Goal: Find specific page/section: Find specific page/section

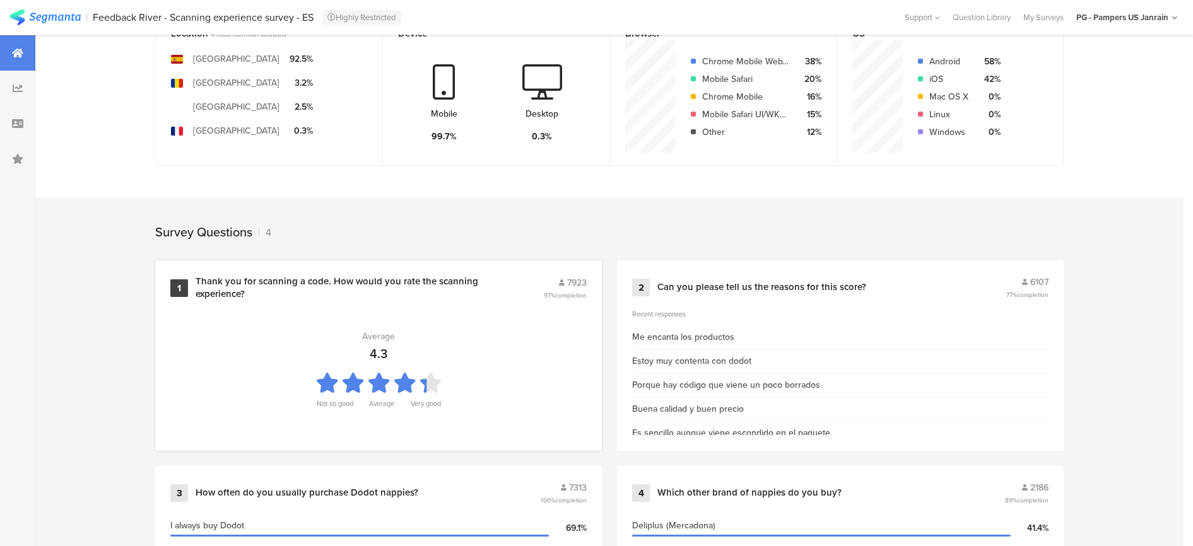
scroll to position [481, 0]
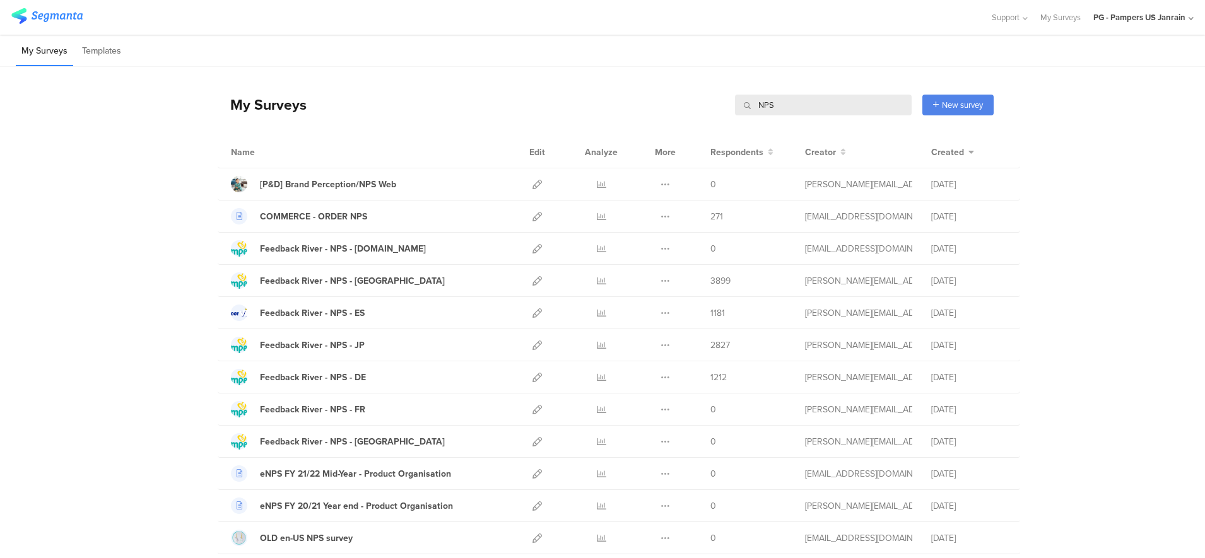
drag, startPoint x: 797, startPoint y: 95, endPoint x: 647, endPoint y: 100, distance: 149.6
click at [647, 100] on div "My Surveys NPS NPS New survey Start from scratch Choose from templates" at bounding box center [606, 104] width 776 height 50
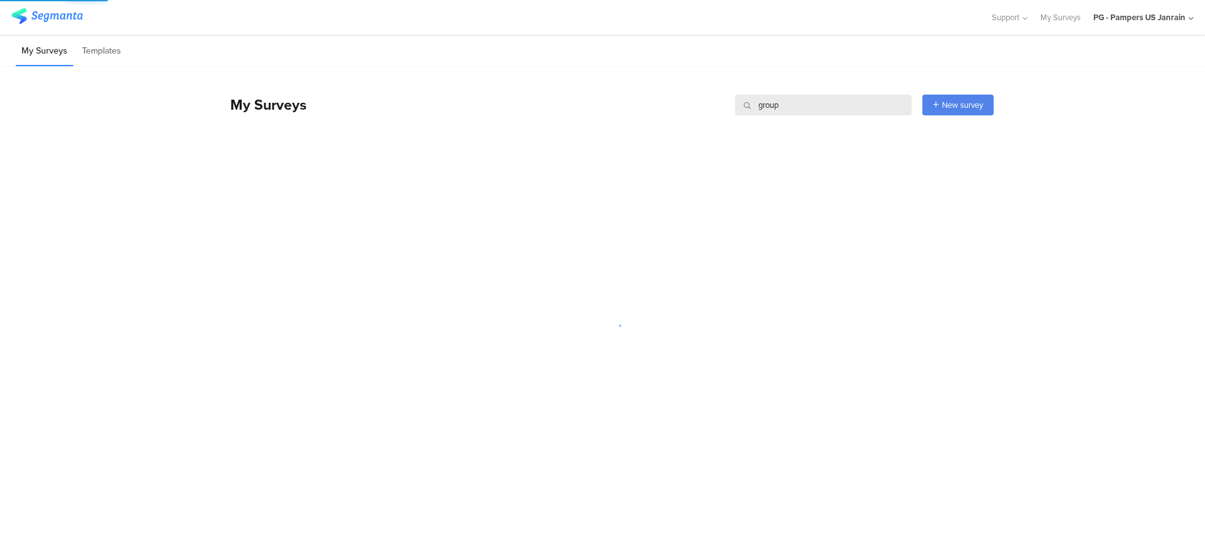
type input "group 1"
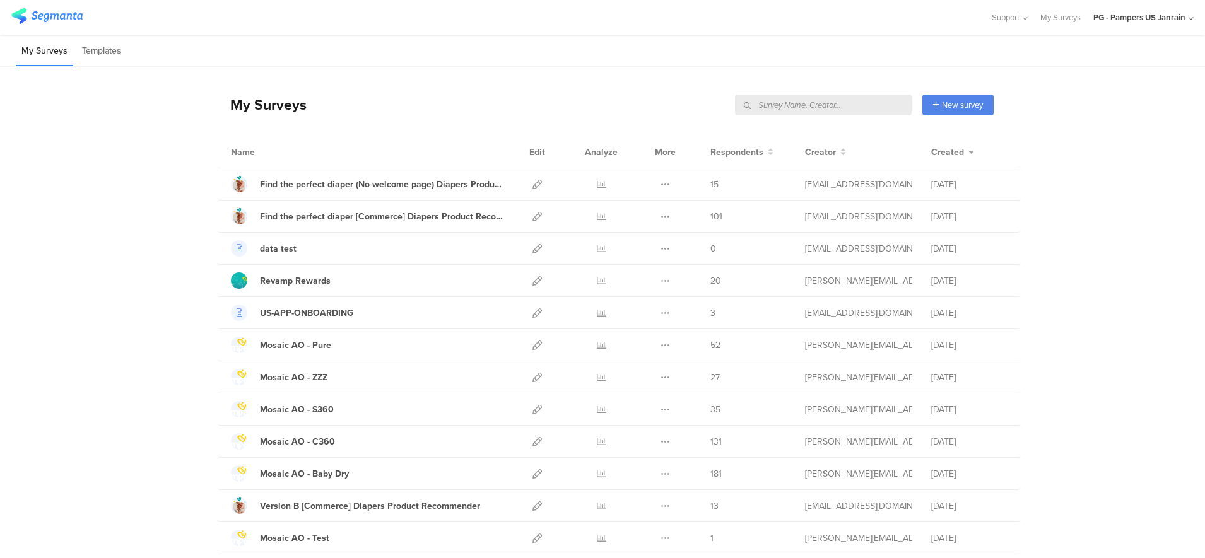
click at [849, 106] on input "text" at bounding box center [823, 105] width 177 height 21
type input "G1"
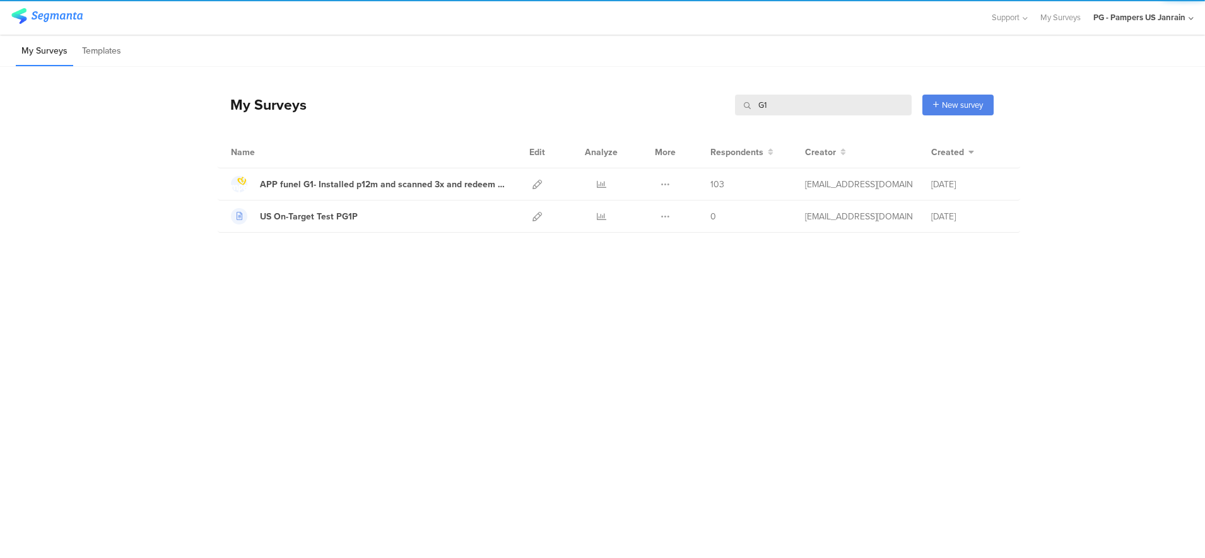
click at [85, 320] on div "My Surveys G1 G1 New survey Start from scratch Choose from templates Name Edit …" at bounding box center [602, 281] width 1205 height 428
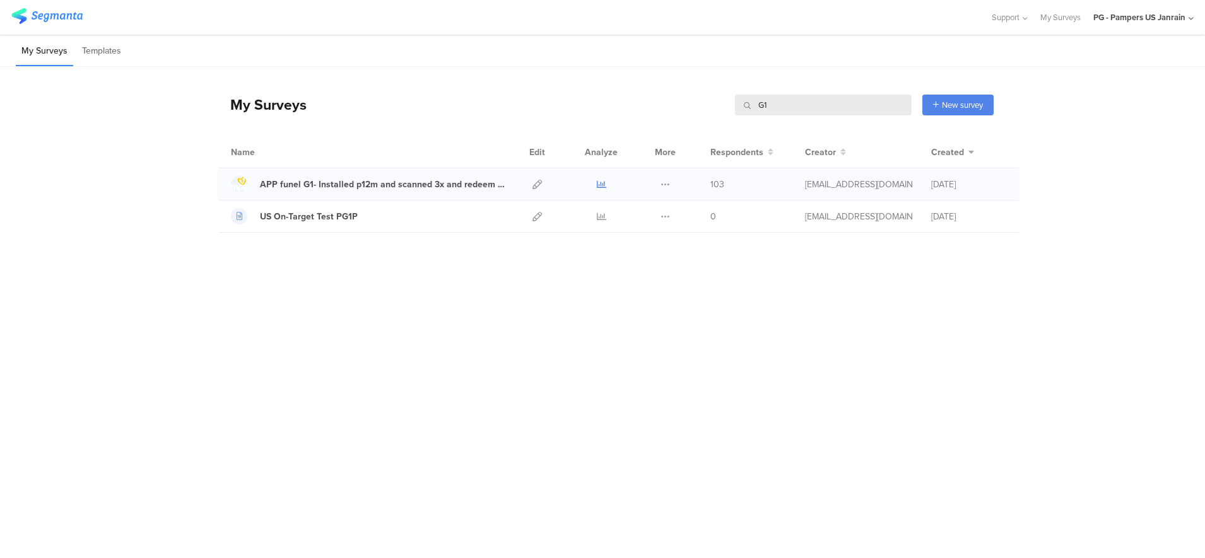
click at [599, 185] on icon at bounding box center [601, 184] width 9 height 9
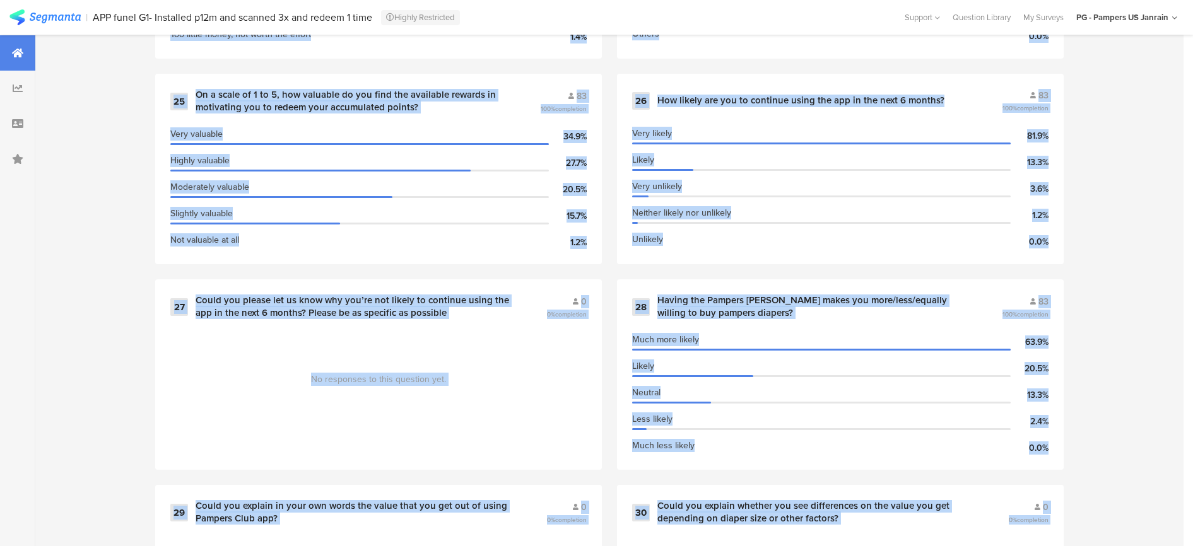
scroll to position [3353, 0]
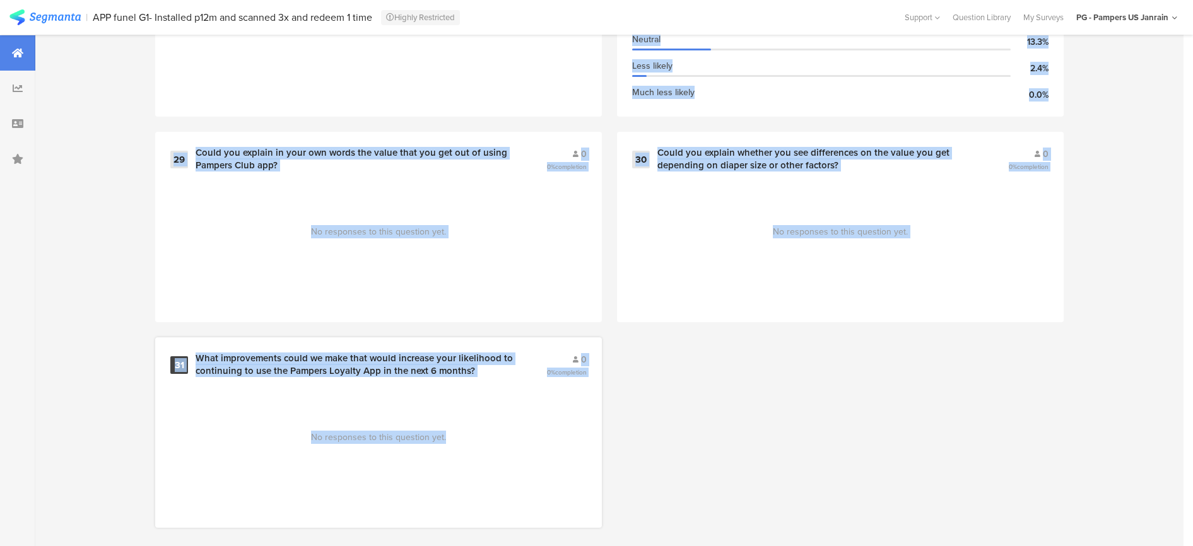
drag, startPoint x: 201, startPoint y: 158, endPoint x: 570, endPoint y: 440, distance: 464.8
drag, startPoint x: 570, startPoint y: 440, endPoint x: 418, endPoint y: 353, distance: 174.6
copy div "Please select 103 100% completion I have 1 kid 66.0% I have 2 kids 15.5% I have…"
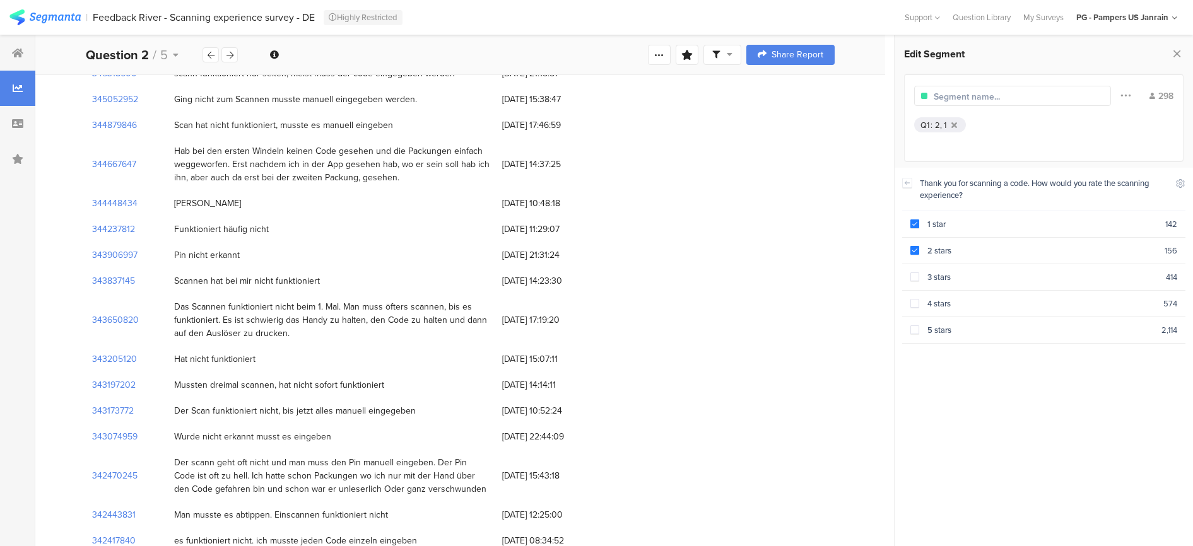
scroll to position [8134, 0]
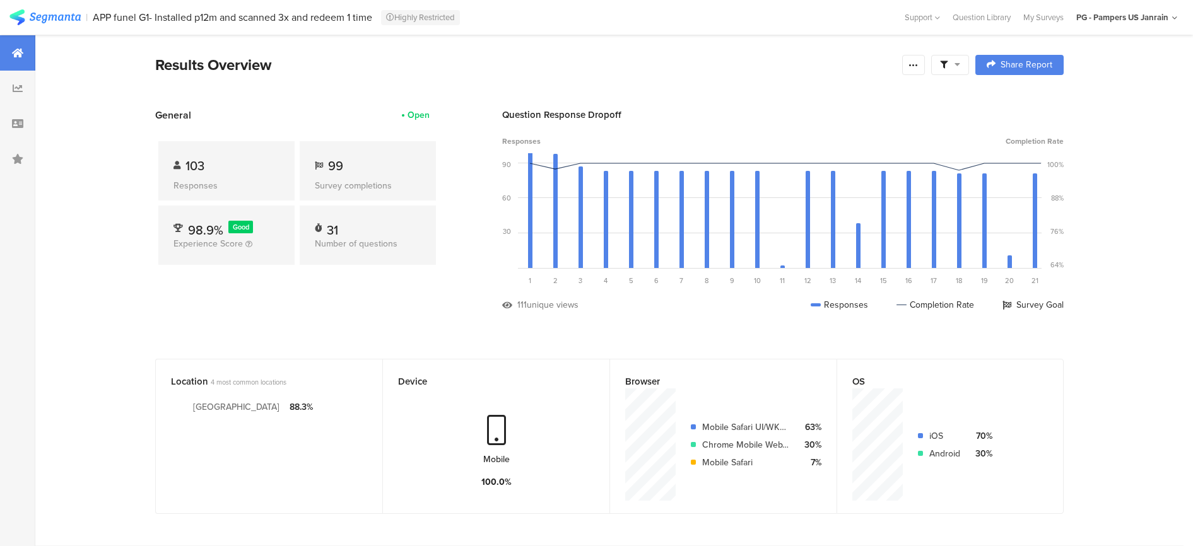
scroll to position [3353, 0]
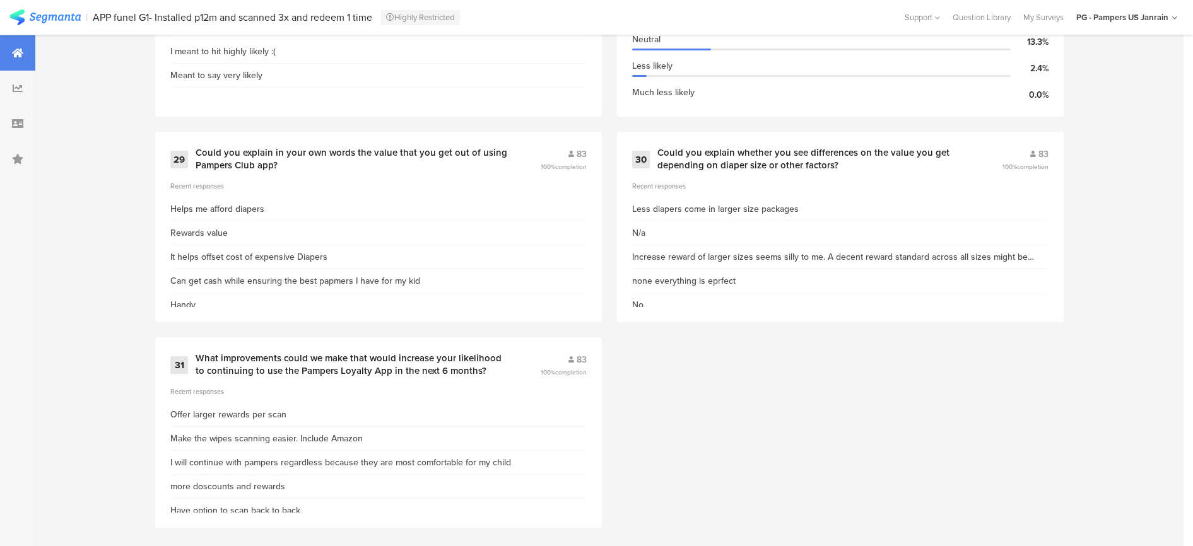
drag, startPoint x: 0, startPoint y: 0, endPoint x: 22, endPoint y: 46, distance: 51.1
click at [21, 46] on div at bounding box center [17, 52] width 35 height 35
click at [69, 15] on img at bounding box center [44, 17] width 71 height 16
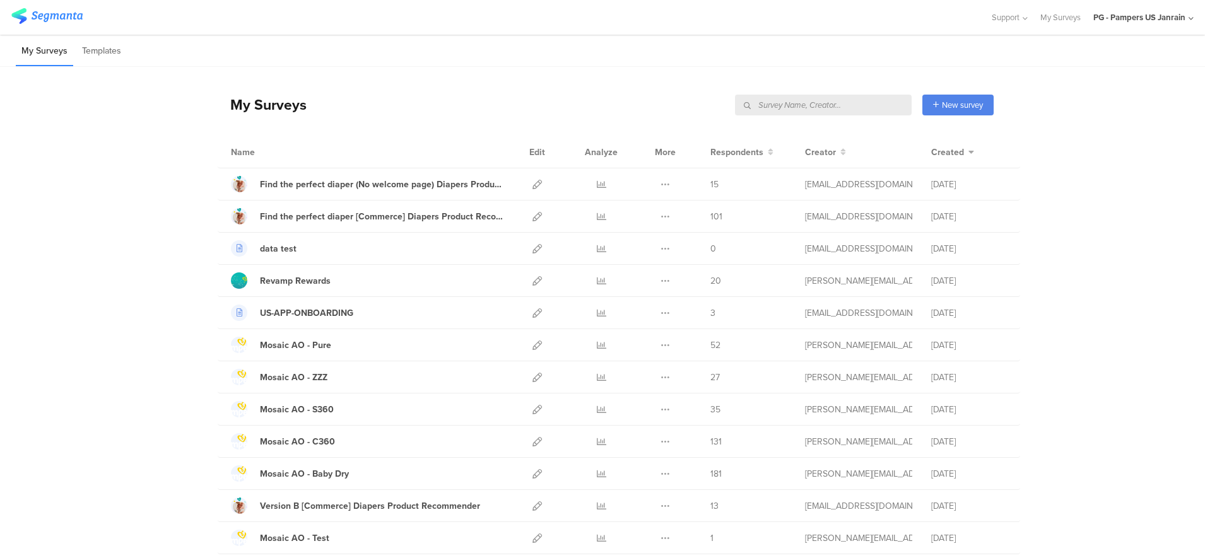
click at [889, 98] on input "text" at bounding box center [823, 105] width 177 height 21
type input "g3"
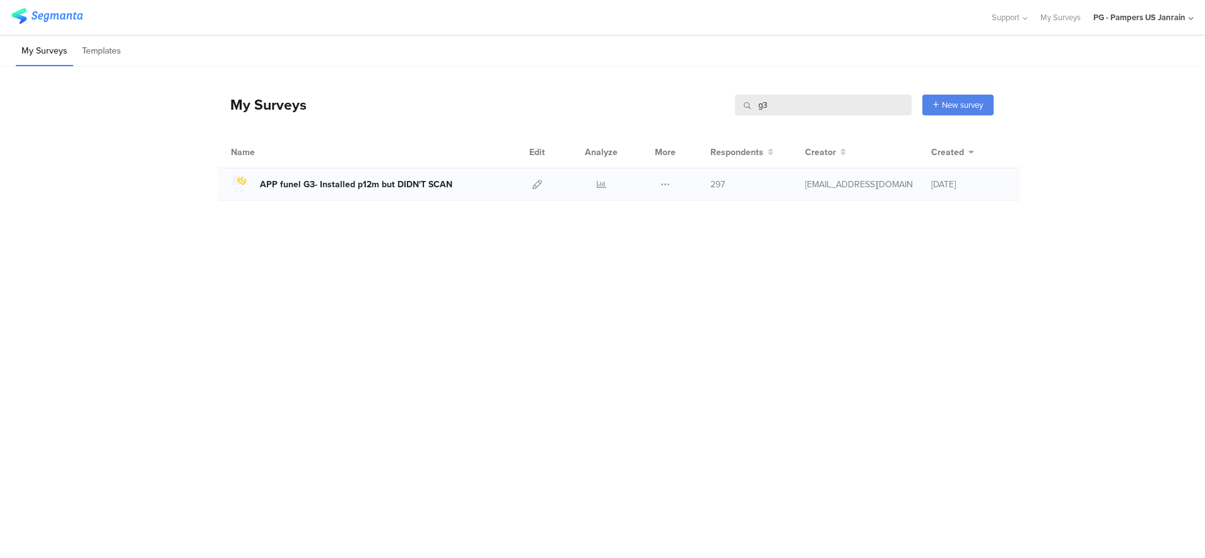
click at [421, 191] on link "APP funel G3- Installed p12m but DIDN'T SCAN" at bounding box center [341, 184] width 221 height 16
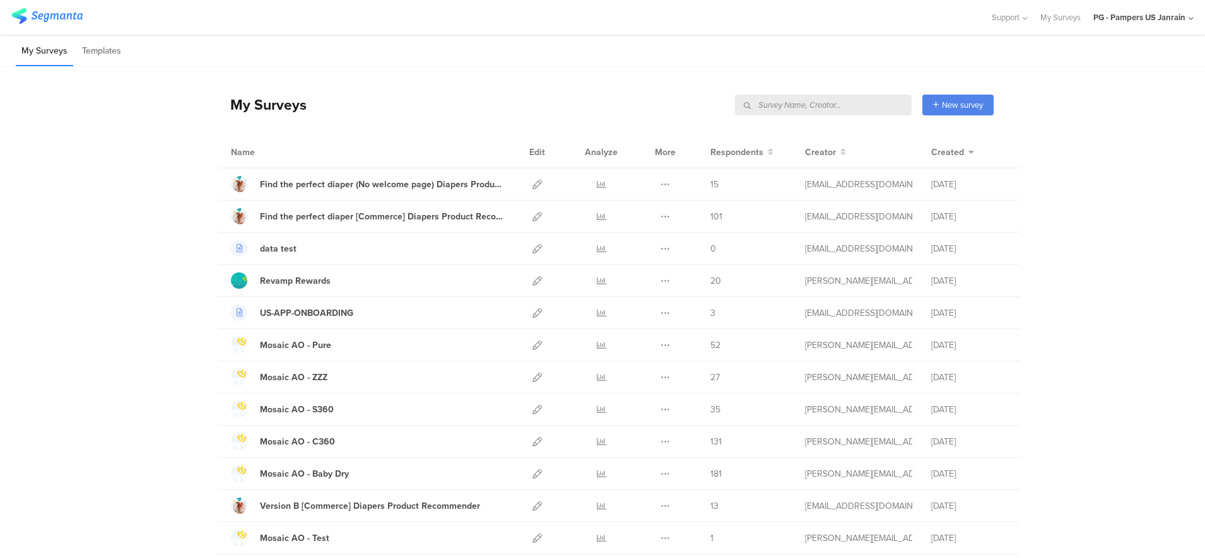
click at [857, 107] on input "text" at bounding box center [823, 105] width 177 height 21
type input "G3"
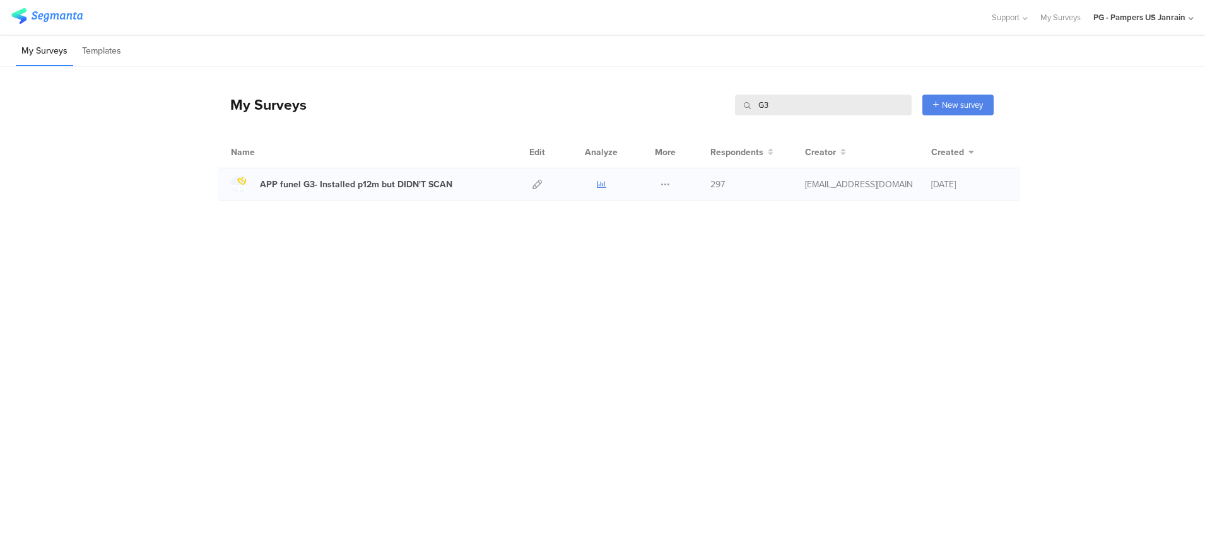
click at [602, 189] on icon at bounding box center [601, 184] width 9 height 9
click at [413, 187] on div "APP funel G3- Installed p12m but DIDN'T SCAN" at bounding box center [356, 184] width 192 height 13
click at [597, 184] on icon at bounding box center [601, 184] width 9 height 9
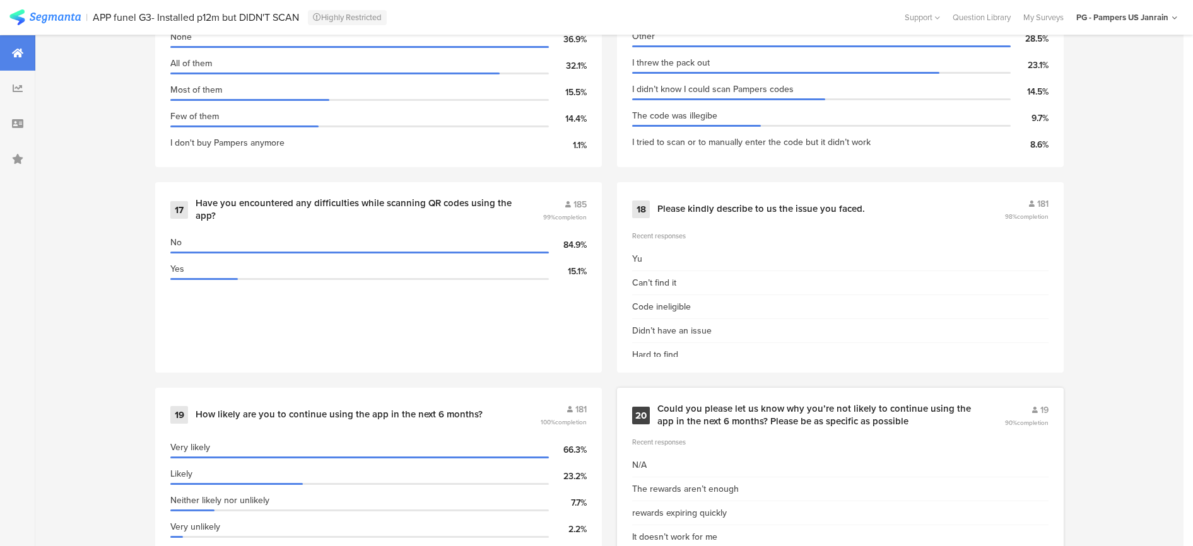
scroll to position [2208, 0]
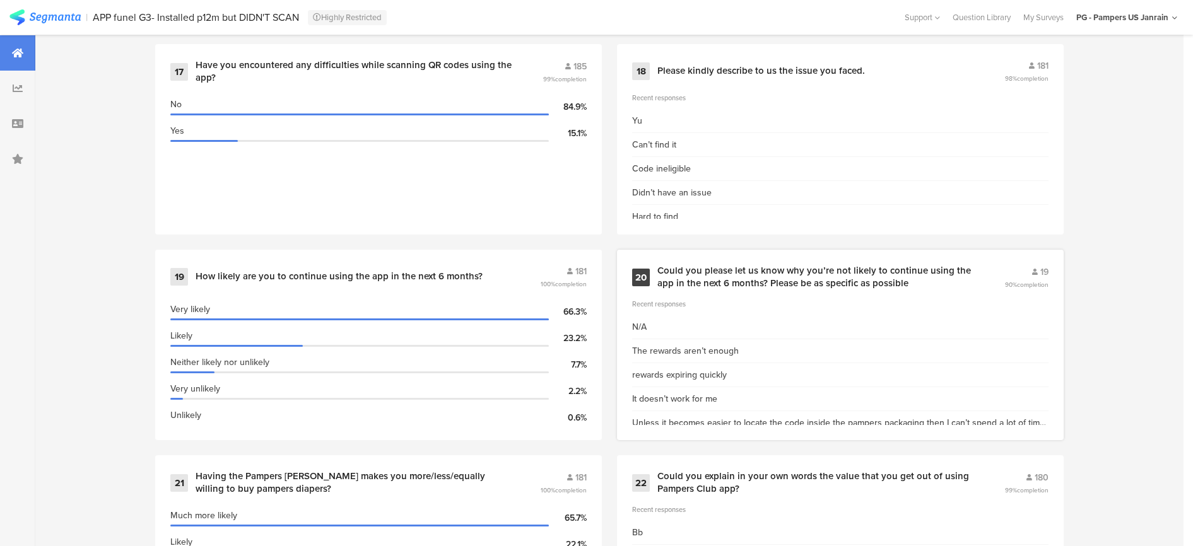
click at [804, 325] on div "N/A" at bounding box center [840, 327] width 416 height 24
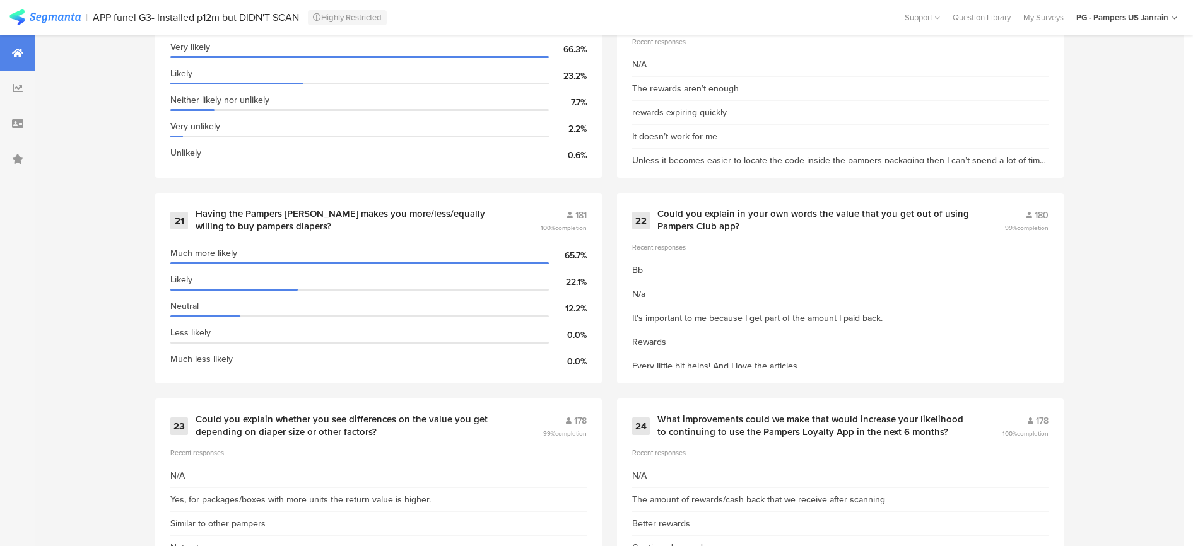
scroll to position [2534, 0]
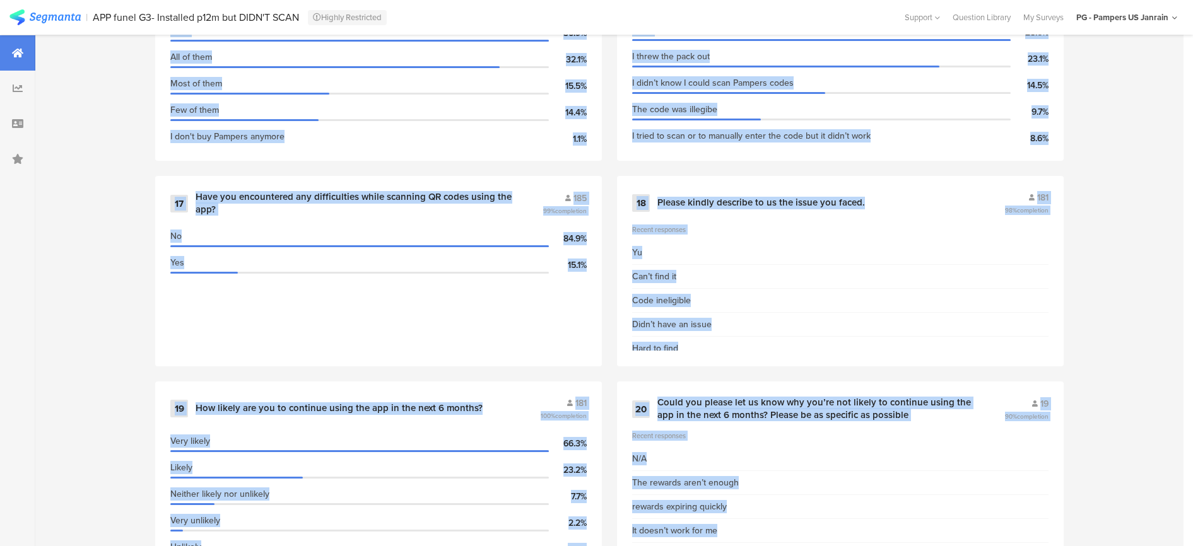
scroll to position [2534, 0]
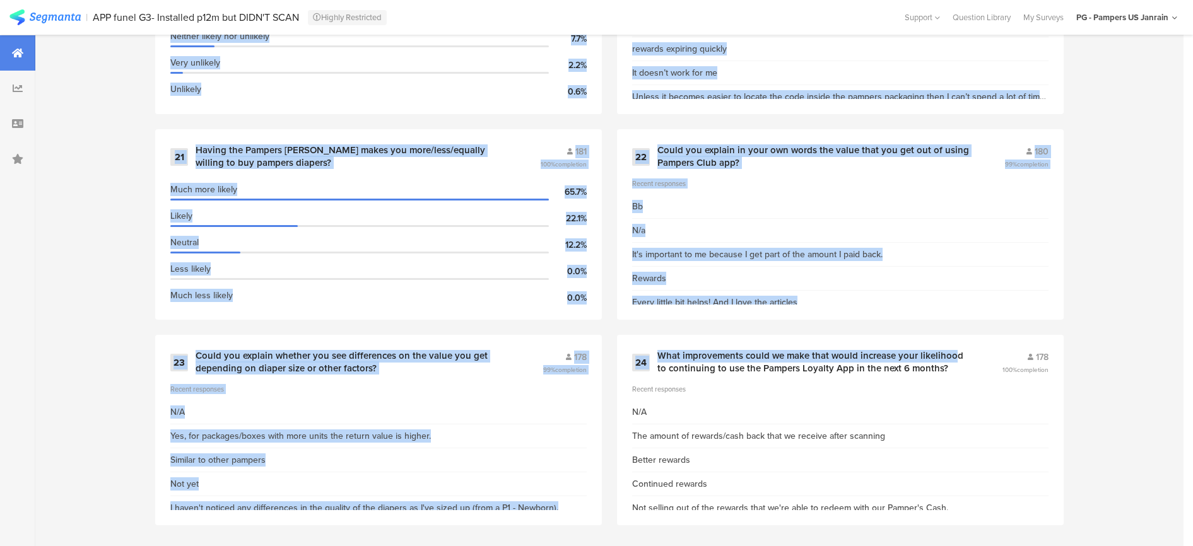
drag, startPoint x: 201, startPoint y: 76, endPoint x: 961, endPoint y: 596, distance: 921.2
copy div "Loremi dolors 796 56% ametconsec A el seddoeiu 50.7% T inci 0 utl 03.4% E dolo …"
